Goal: Task Accomplishment & Management: Use online tool/utility

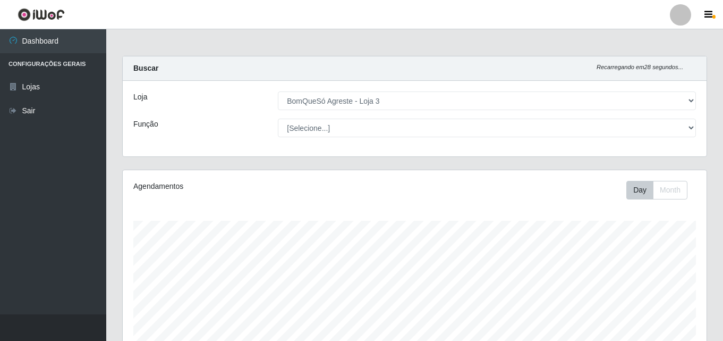
select select "215"
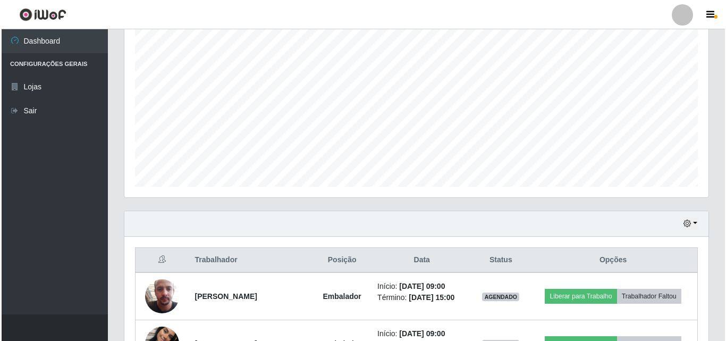
scroll to position [212, 0]
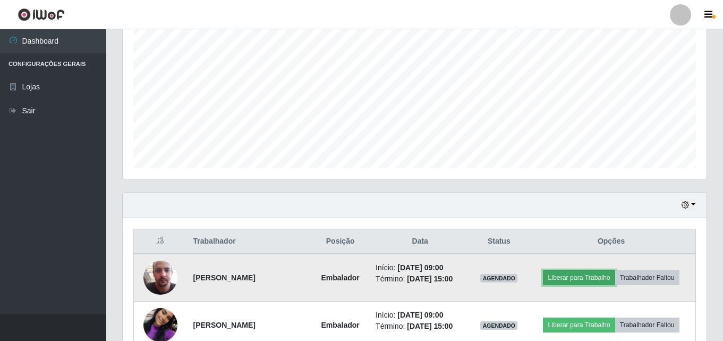
click at [568, 284] on button "Liberar para Trabalho" at bounding box center [579, 277] width 72 height 15
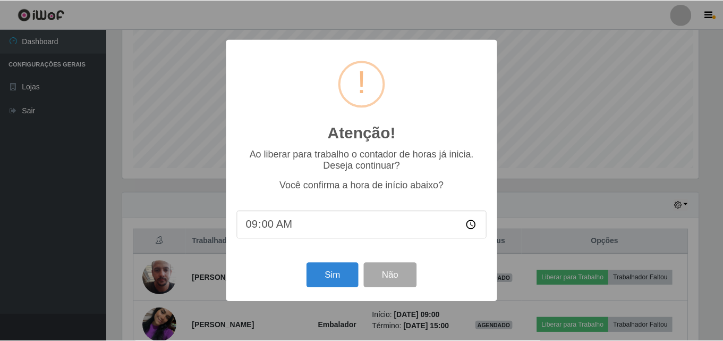
scroll to position [221, 579]
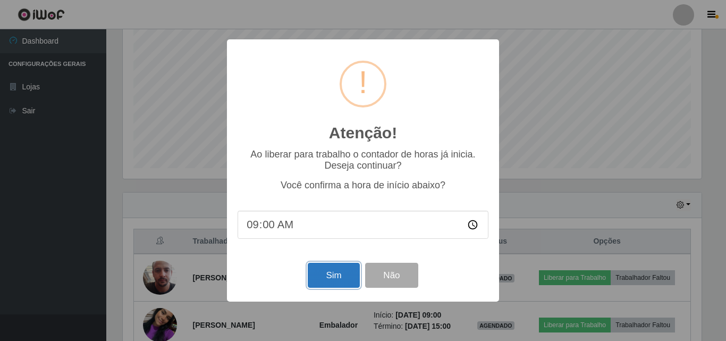
click at [311, 282] on button "Sim" at bounding box center [334, 275] width 52 height 25
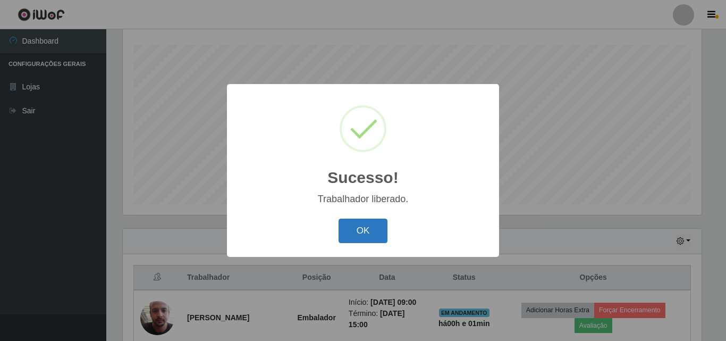
click at [341, 225] on button "OK" at bounding box center [363, 230] width 49 height 25
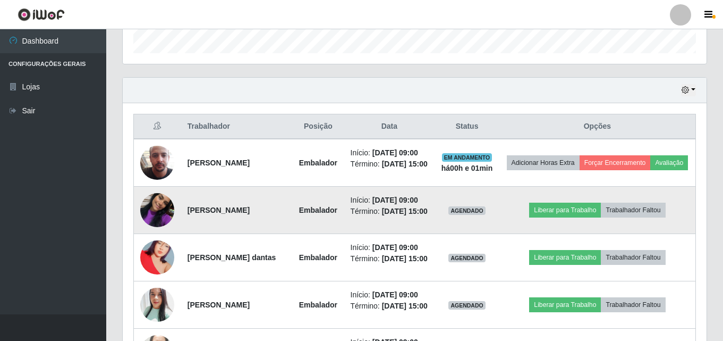
scroll to position [335, 0]
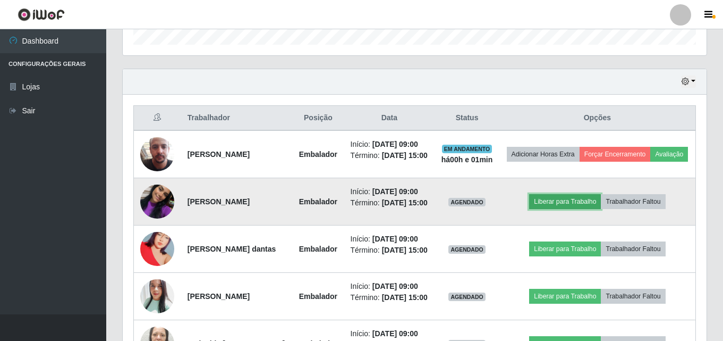
click at [579, 209] on button "Liberar para Trabalho" at bounding box center [565, 201] width 72 height 15
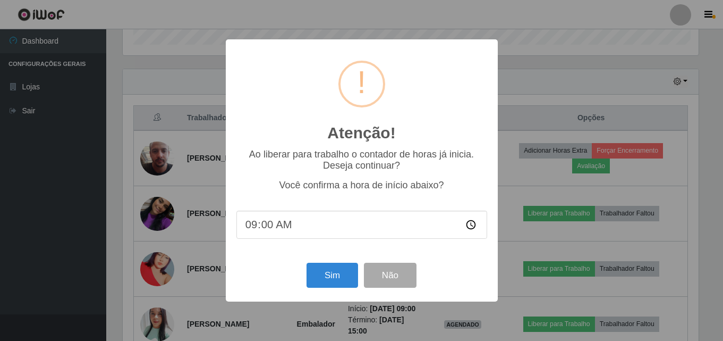
scroll to position [221, 579]
click at [330, 272] on button "Sim" at bounding box center [334, 275] width 52 height 25
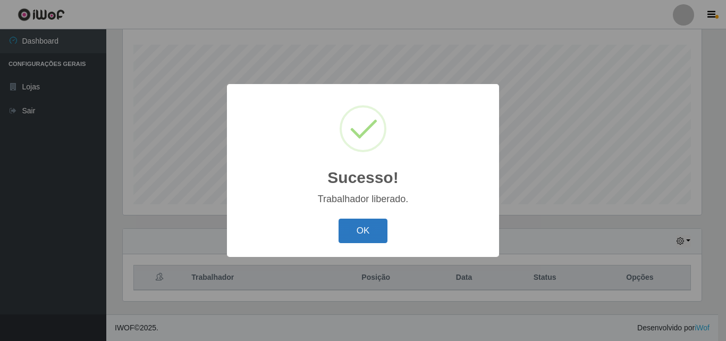
click at [362, 226] on button "OK" at bounding box center [363, 230] width 49 height 25
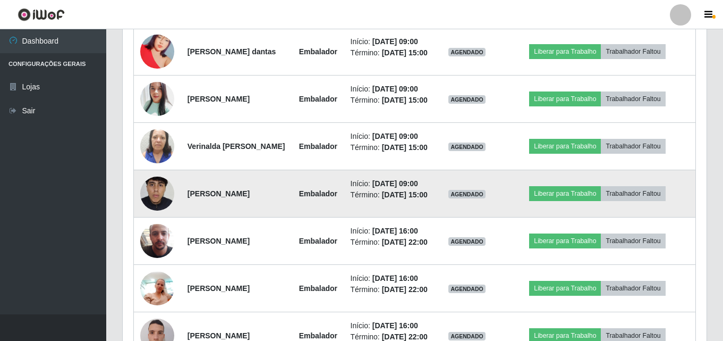
scroll to position [548, 0]
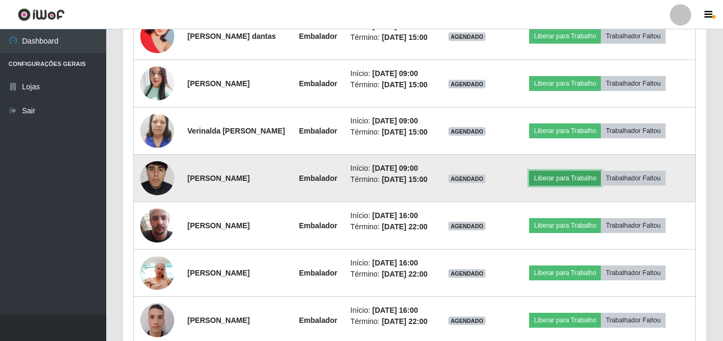
click at [577, 185] on button "Liberar para Trabalho" at bounding box center [565, 178] width 72 height 15
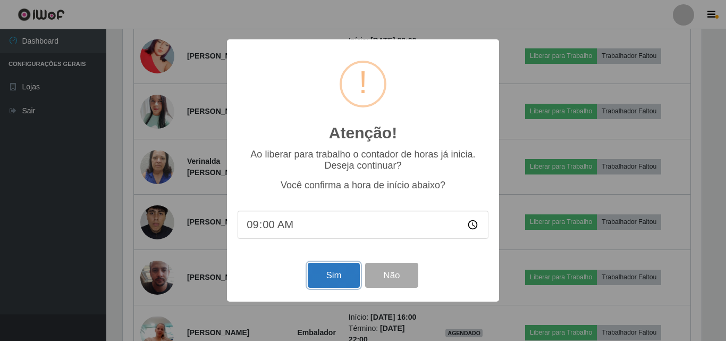
click at [345, 274] on button "Sim" at bounding box center [334, 275] width 52 height 25
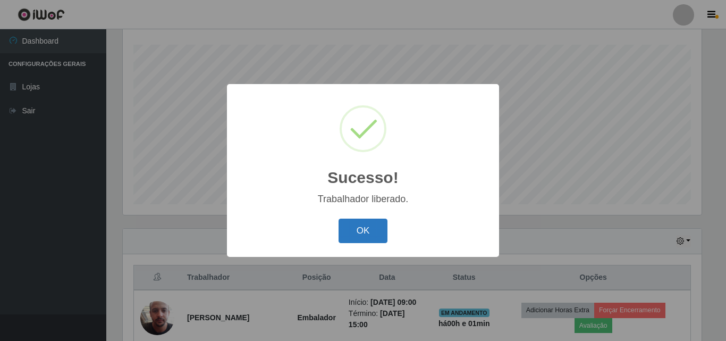
click at [349, 236] on button "OK" at bounding box center [363, 230] width 49 height 25
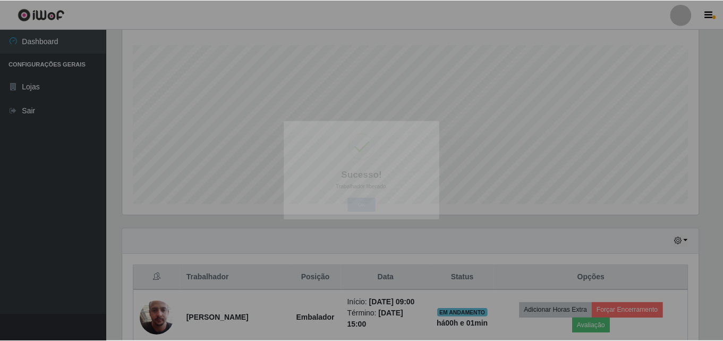
scroll to position [0, 0]
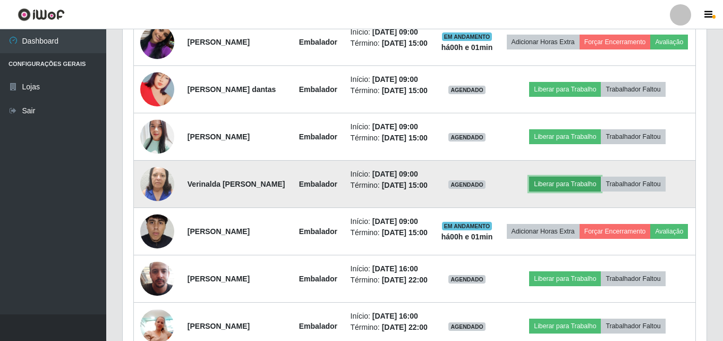
click at [559, 191] on button "Liberar para Trabalho" at bounding box center [565, 183] width 72 height 15
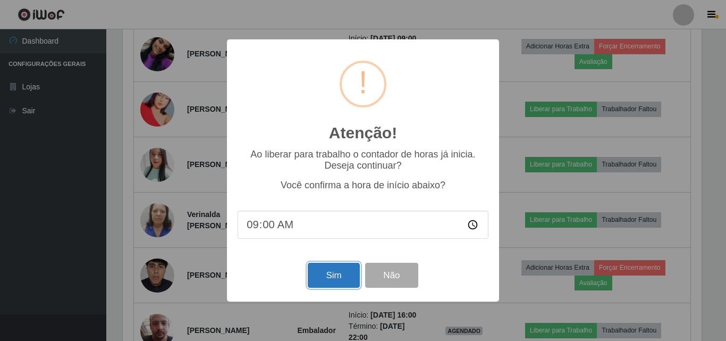
click at [327, 286] on button "Sim" at bounding box center [334, 275] width 52 height 25
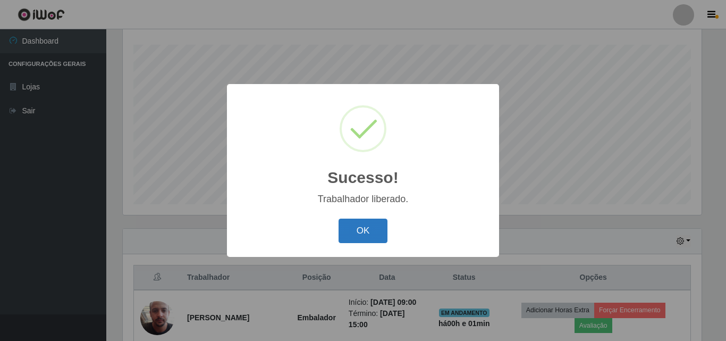
click at [351, 226] on button "OK" at bounding box center [363, 230] width 49 height 25
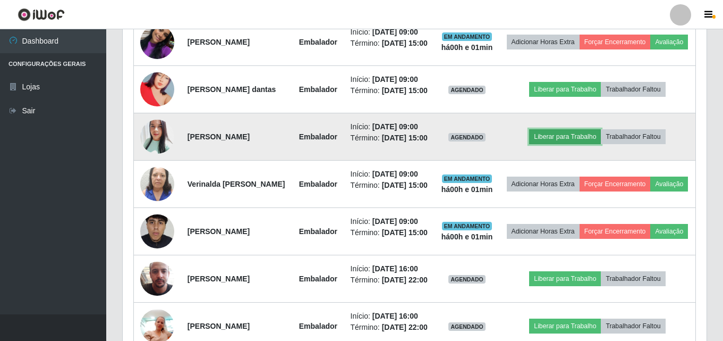
click at [584, 144] on button "Liberar para Trabalho" at bounding box center [565, 136] width 72 height 15
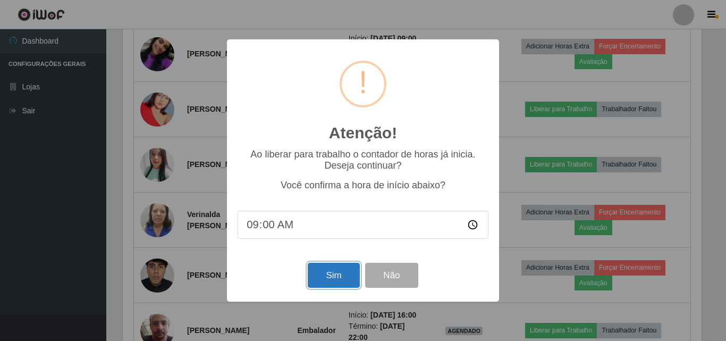
click at [356, 281] on button "Sim" at bounding box center [334, 275] width 52 height 25
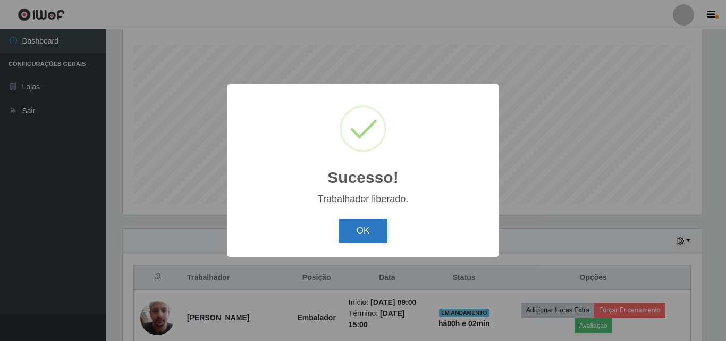
click at [358, 239] on button "OK" at bounding box center [363, 230] width 49 height 25
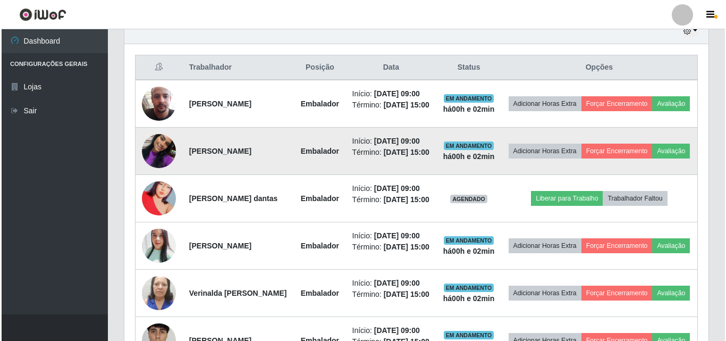
scroll to position [388, 0]
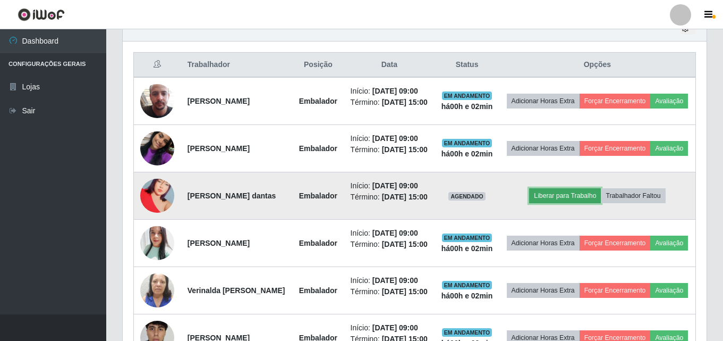
click at [563, 203] on button "Liberar para Trabalho" at bounding box center [565, 195] width 72 height 15
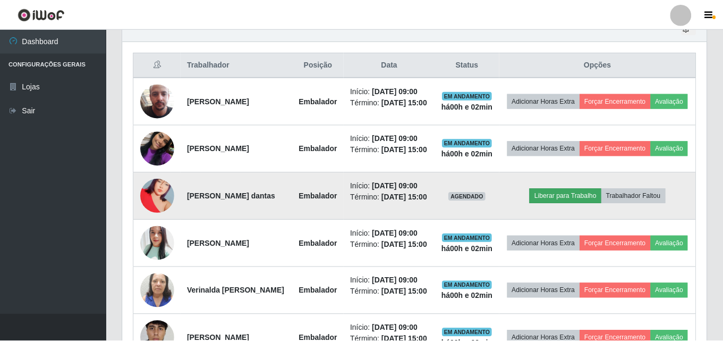
scroll to position [221, 579]
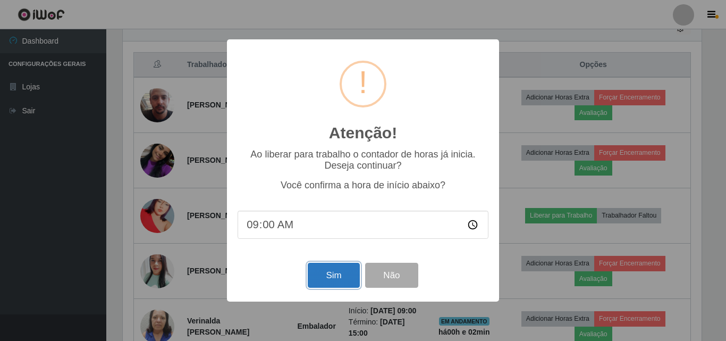
click at [338, 273] on button "Sim" at bounding box center [334, 275] width 52 height 25
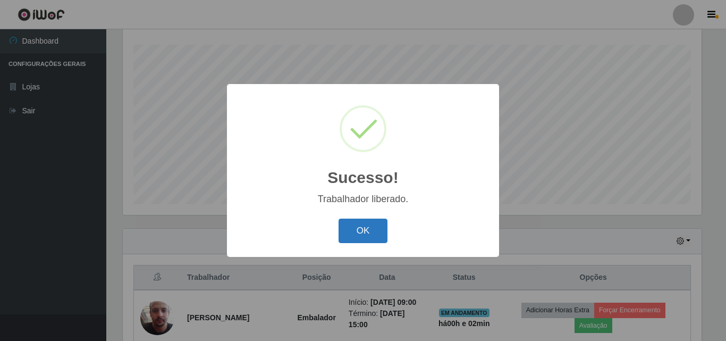
click at [371, 224] on button "OK" at bounding box center [363, 230] width 49 height 25
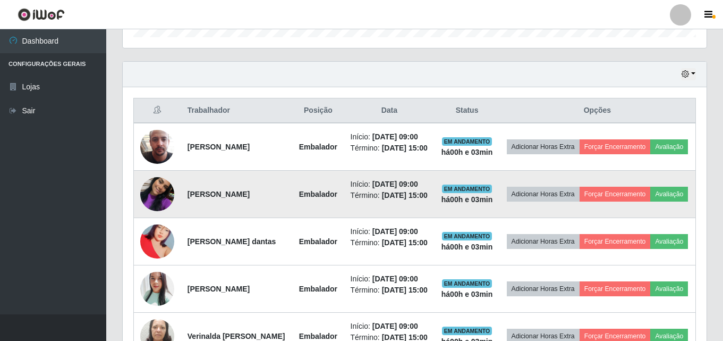
scroll to position [335, 0]
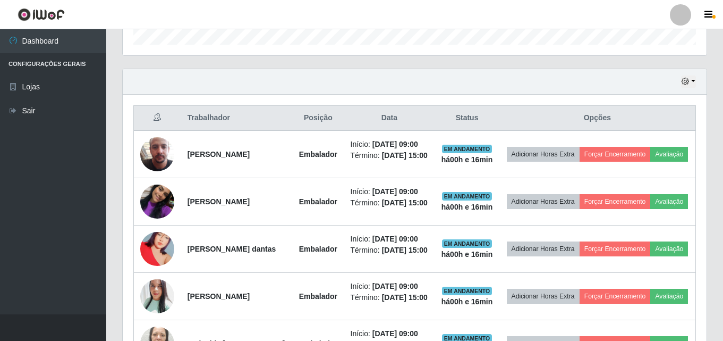
click at [86, 208] on ul "Dashboard Configurações Gerais Lojas Sair" at bounding box center [53, 171] width 106 height 285
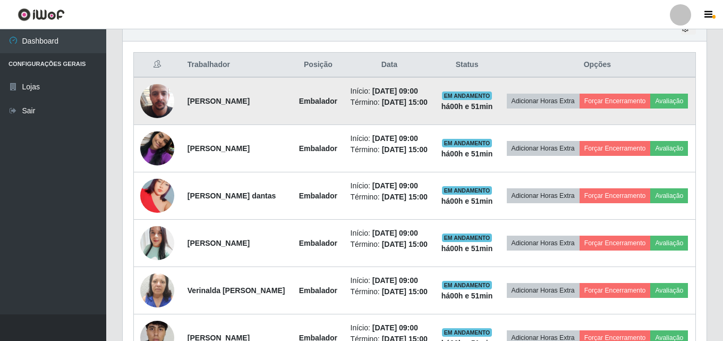
scroll to position [442, 0]
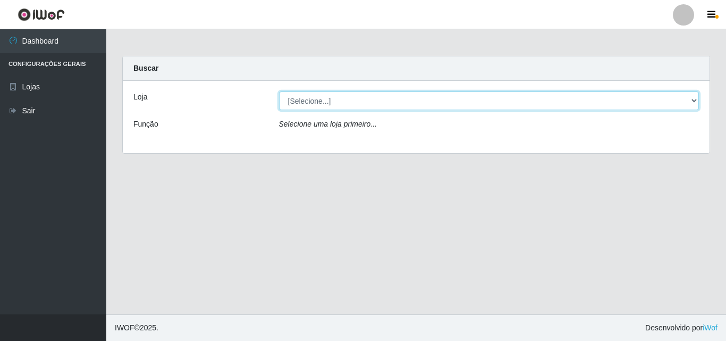
click at [300, 104] on select "[Selecione...] BomQueSó Agreste - Loja 3" at bounding box center [489, 100] width 420 height 19
select select "215"
click at [279, 91] on select "[Selecione...] BomQueSó Agreste - Loja 3" at bounding box center [489, 100] width 420 height 19
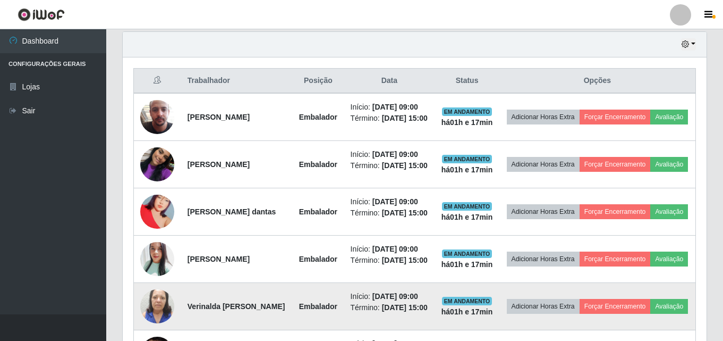
scroll to position [372, 0]
